Goal: Find specific page/section: Find specific page/section

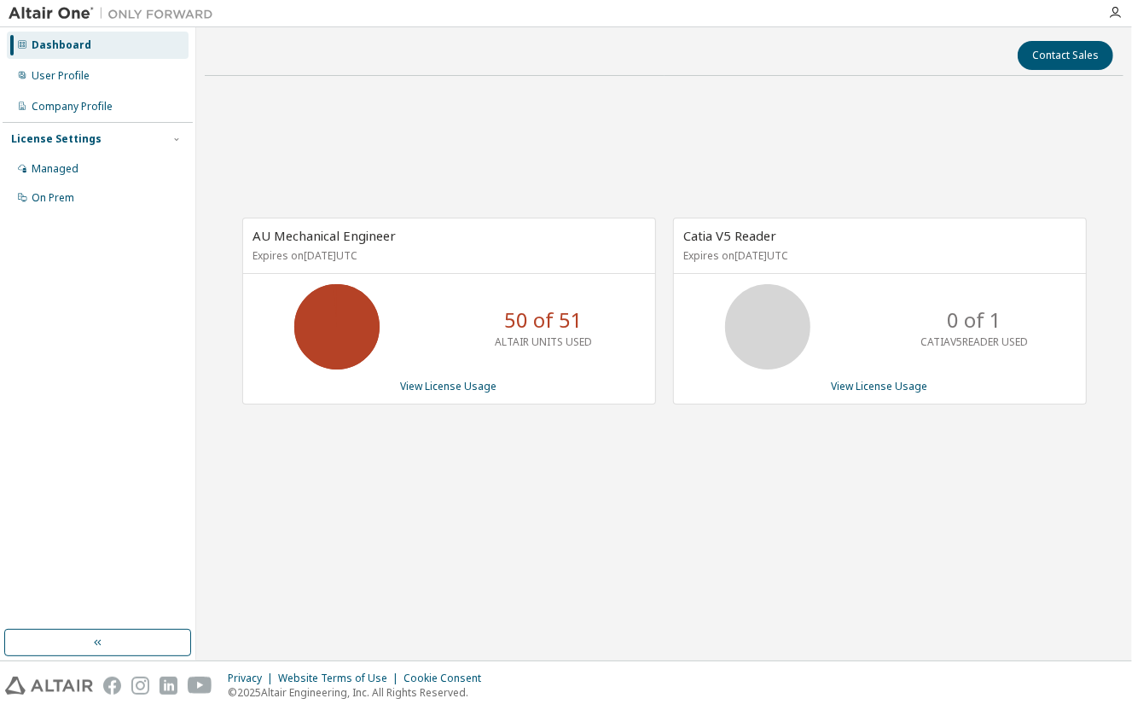
click at [678, 488] on div "AU Mechanical Engineer Expires on March 14, 2026 UTC 50 of 51 ALTAIR UNITS USED…" at bounding box center [664, 321] width 919 height 462
